Goal: Task Accomplishment & Management: Use online tool/utility

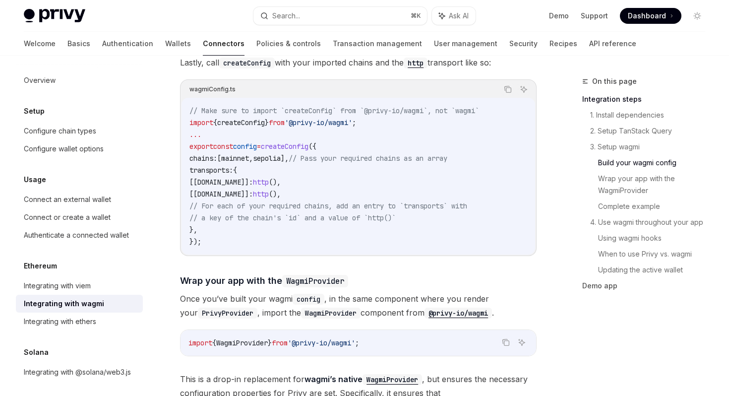
scroll to position [1143, 0]
click at [225, 178] on span "[[DOMAIN_NAME]]:" at bounding box center [222, 182] width 64 height 9
click at [267, 178] on span "http" at bounding box center [261, 182] width 16 height 9
click at [232, 178] on span "[[DOMAIN_NAME]]:" at bounding box center [222, 182] width 64 height 9
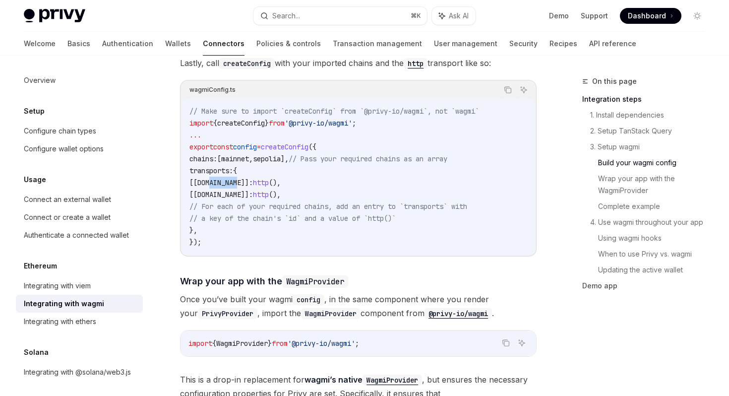
click at [232, 178] on span "[[DOMAIN_NAME]]:" at bounding box center [222, 182] width 64 height 9
click at [232, 166] on span "transports:" at bounding box center [212, 170] width 44 height 9
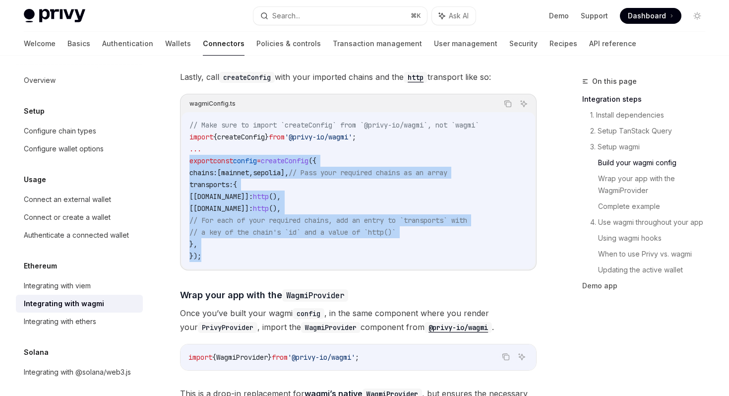
drag, startPoint x: 188, startPoint y: 150, endPoint x: 282, endPoint y: 245, distance: 133.3
click at [282, 245] on div "// Make sure to import `createConfig` from `@privy-io/wagmi`, not `wagmi` impor…" at bounding box center [359, 190] width 354 height 157
copy code "export const config = createConfig ({ chains: [ mainnet , sepolia ], // Pass yo…"
